Goal: Task Accomplishment & Management: Use online tool/utility

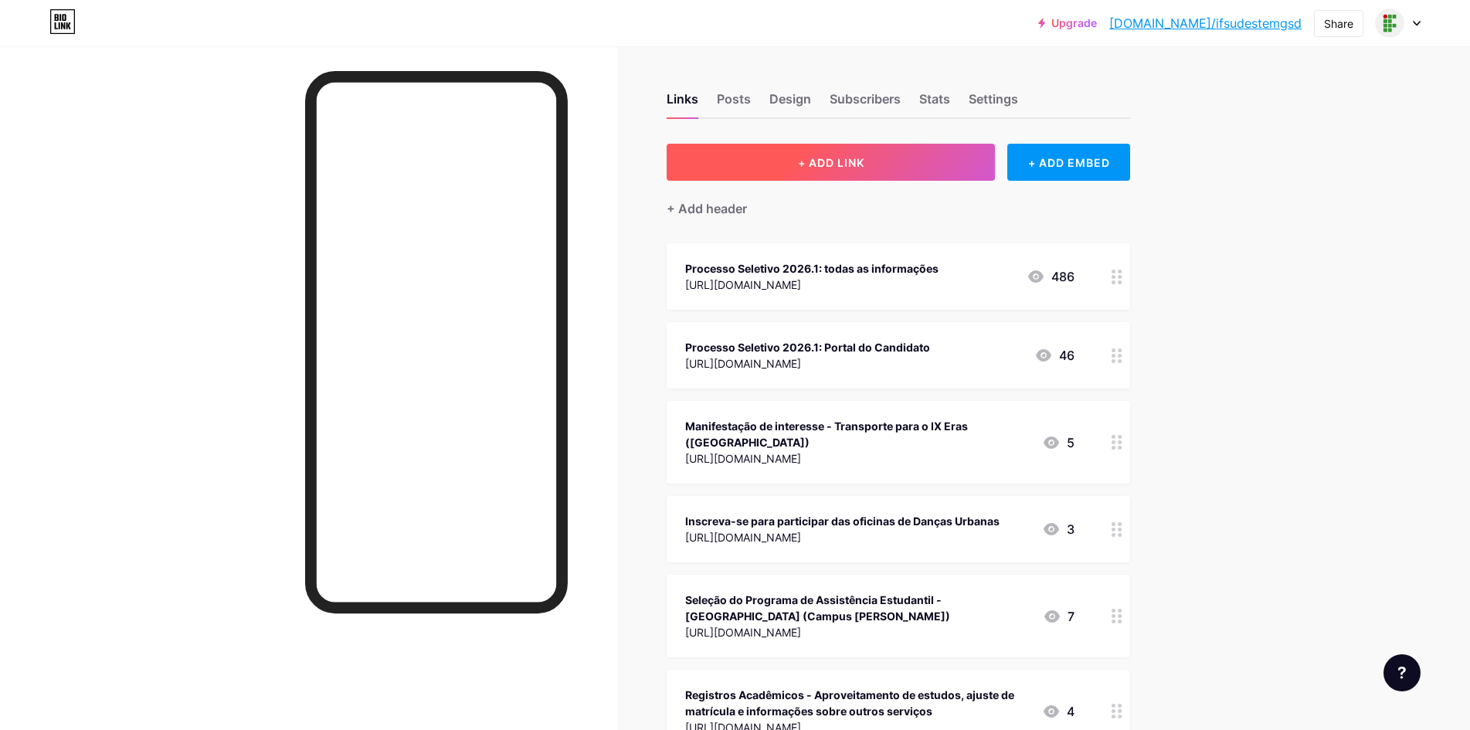
click at [825, 177] on button "+ ADD LINK" at bounding box center [830, 162] width 328 height 37
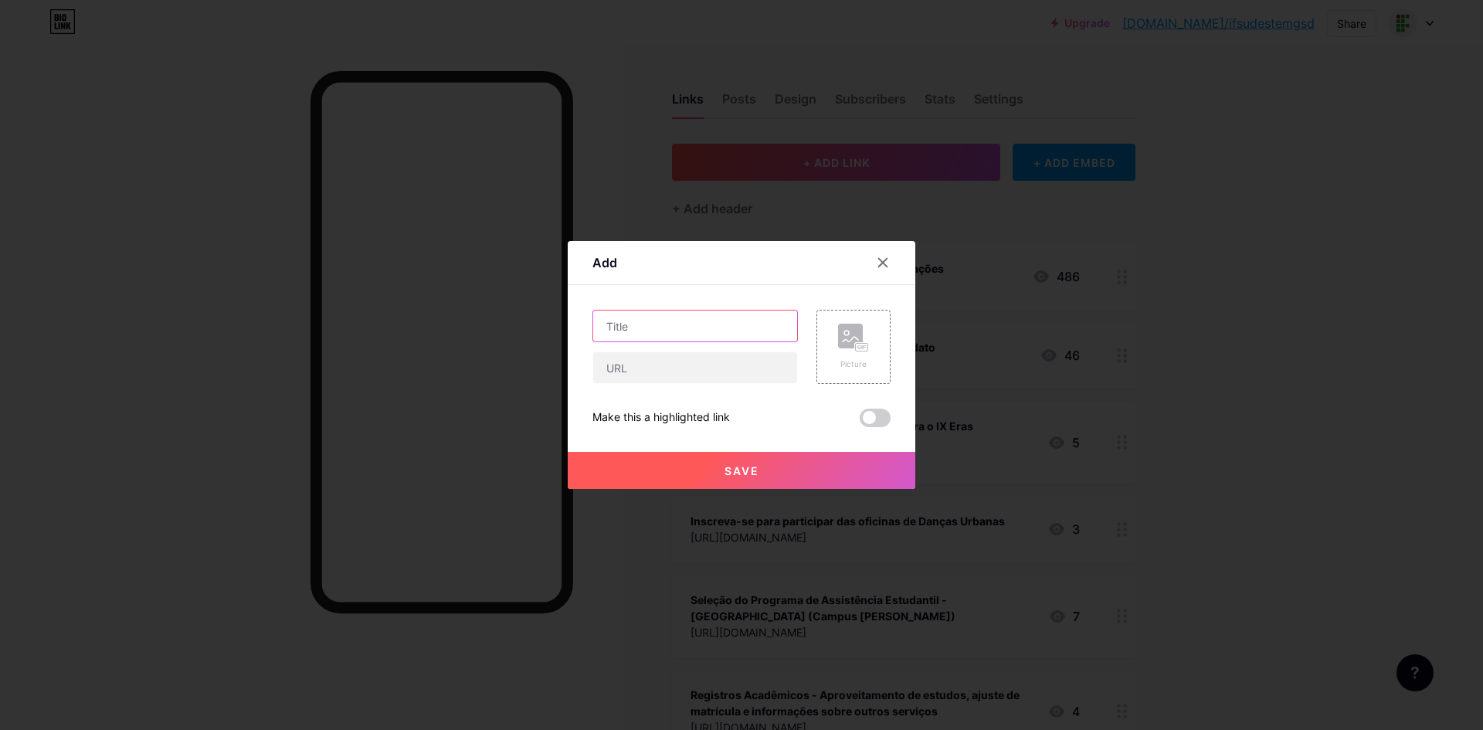
click at [667, 327] on input "text" at bounding box center [695, 325] width 204 height 31
click at [664, 376] on input "text" at bounding box center [695, 367] width 204 height 31
paste input "https://forms.gle/ZFbmPBbQiXGEdyBu9"
type input "https://forms.gle/ZFbmPBbQiXGEdyBu9"
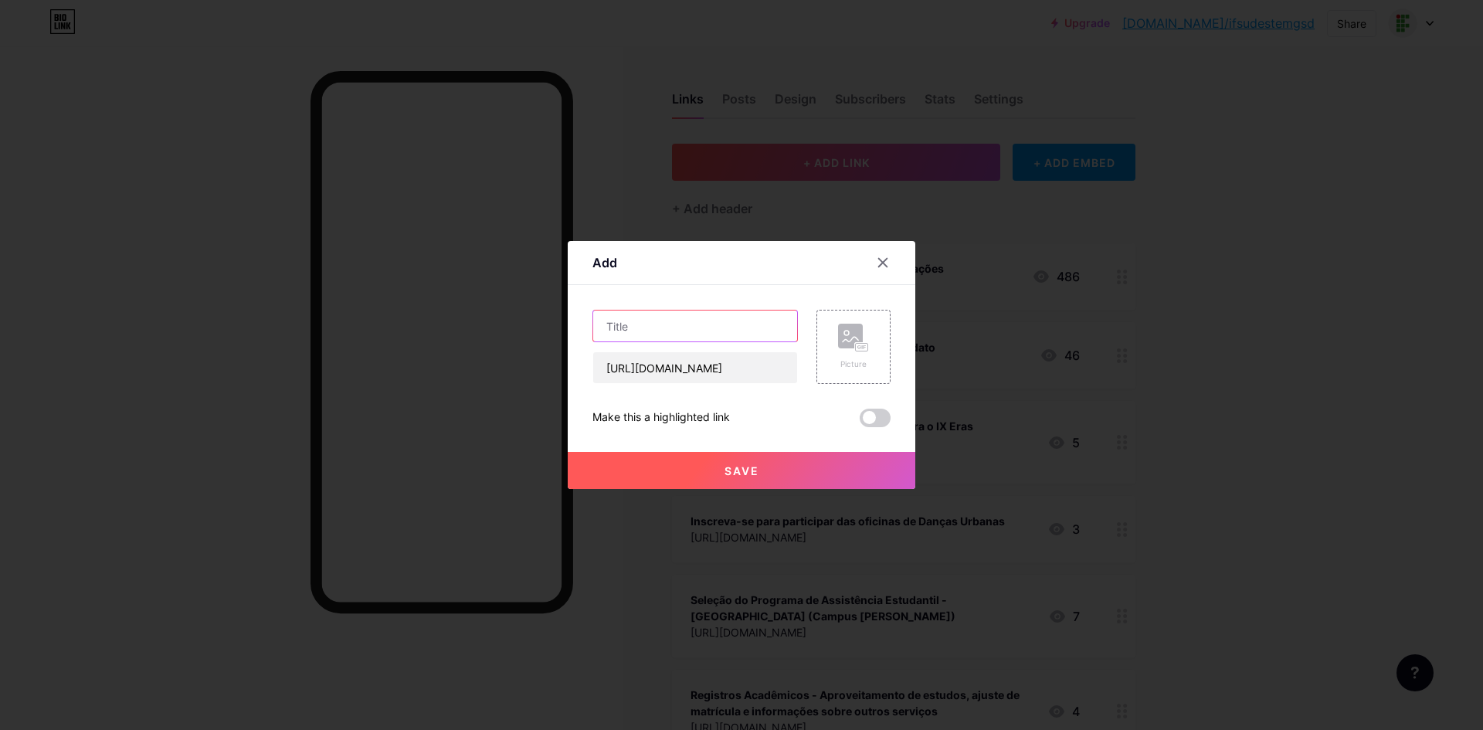
scroll to position [0, 0]
click at [677, 320] on input "text" at bounding box center [695, 325] width 204 height 31
type input "Apresente sua proposta para o Novembro Negro"
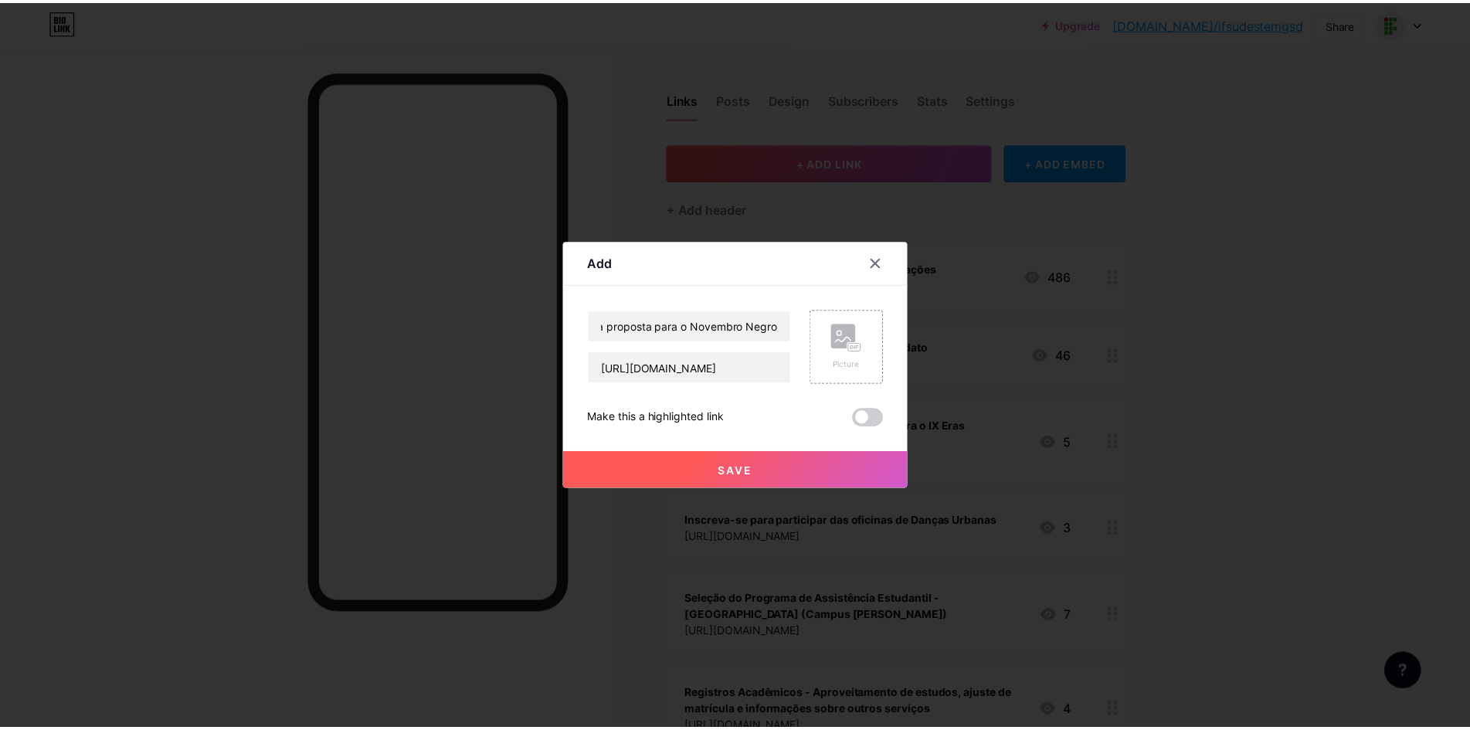
scroll to position [0, 0]
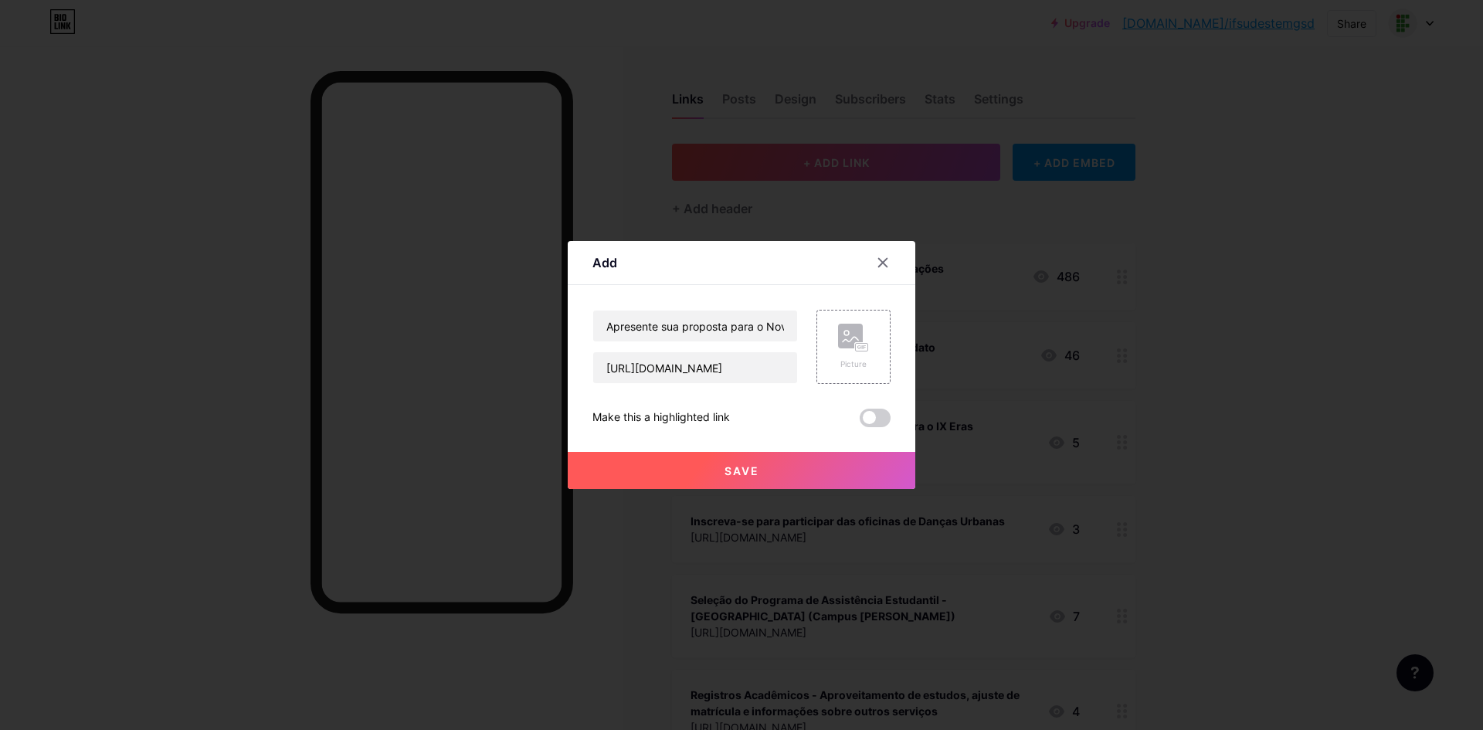
click at [704, 476] on button "Save" at bounding box center [742, 470] width 348 height 37
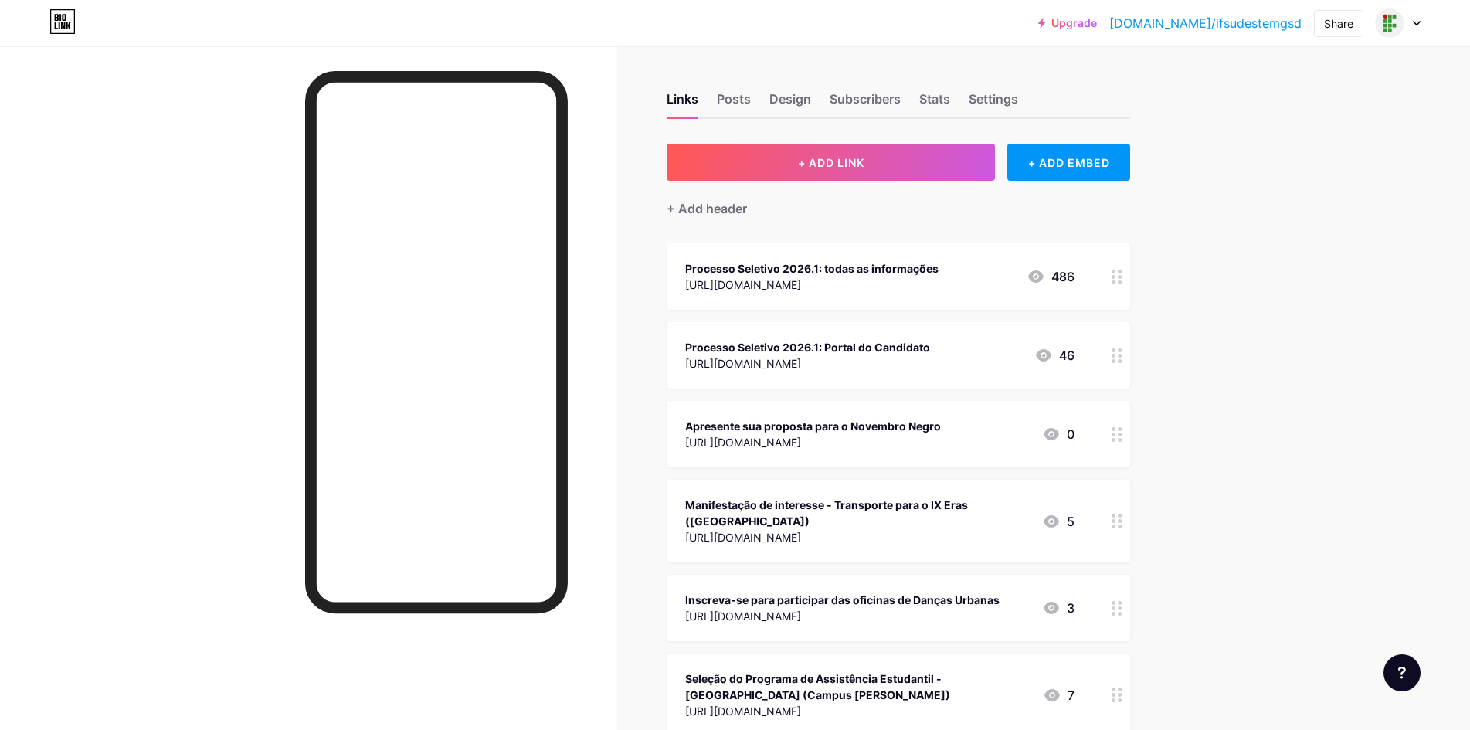
drag, startPoint x: 1101, startPoint y: 425, endPoint x: 1091, endPoint y: 528, distance: 104.0
